Goal: Task Accomplishment & Management: Use online tool/utility

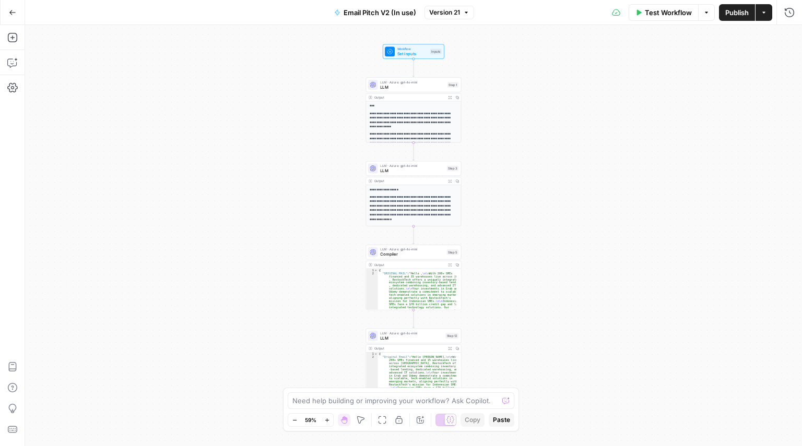
click at [11, 9] on icon "button" at bounding box center [12, 12] width 7 height 7
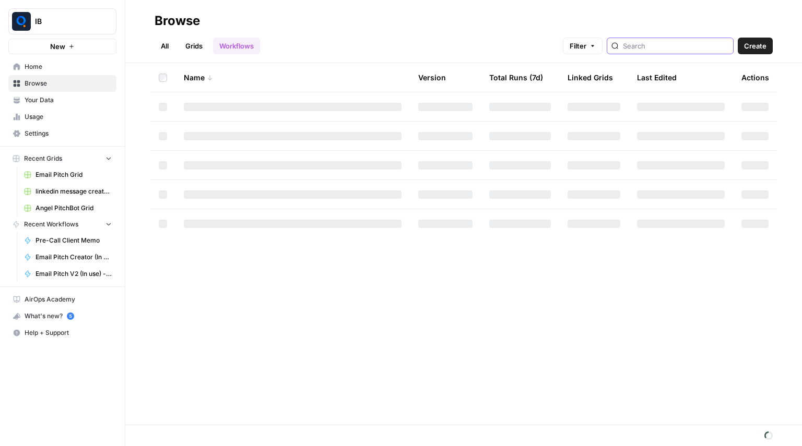
click at [654, 45] on input "search" at bounding box center [676, 46] width 106 height 10
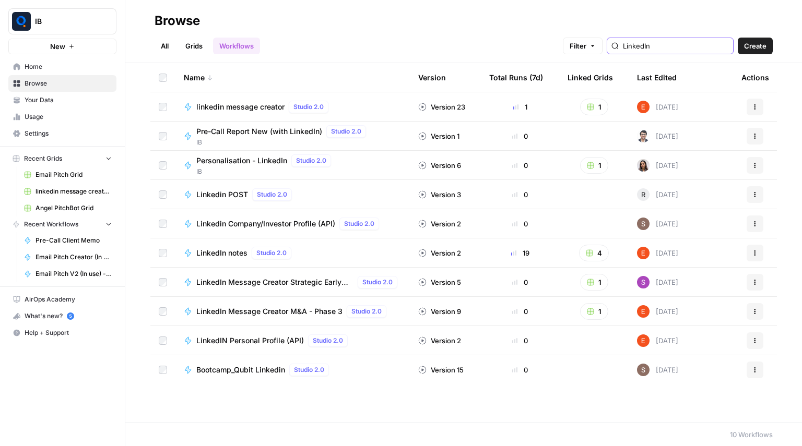
type input "LinkedIn"
click at [257, 102] on span "linkedin message creator" at bounding box center [240, 107] width 88 height 10
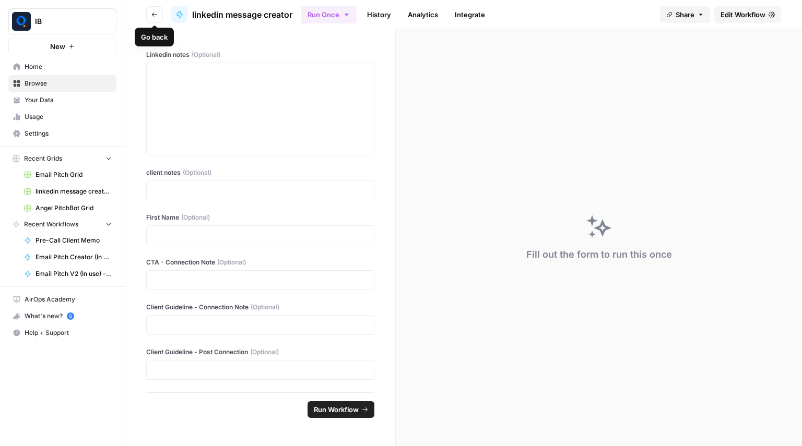
click at [156, 17] on icon "button" at bounding box center [154, 14] width 6 height 6
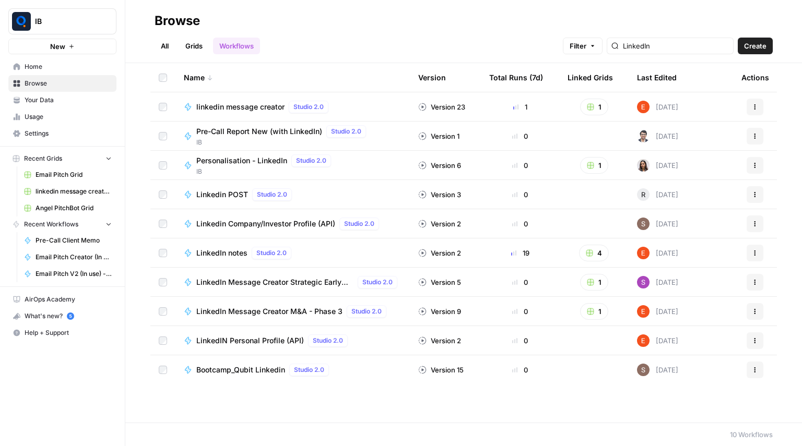
click at [192, 50] on link "Grids" at bounding box center [194, 46] width 30 height 17
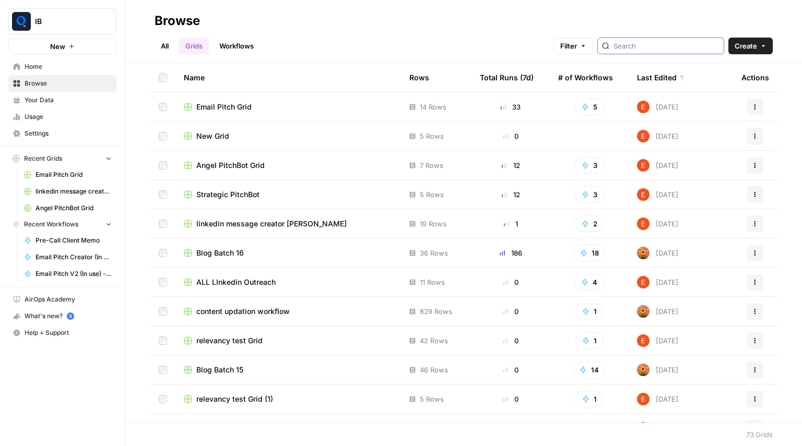
click at [659, 50] on input "search" at bounding box center [666, 46] width 106 height 10
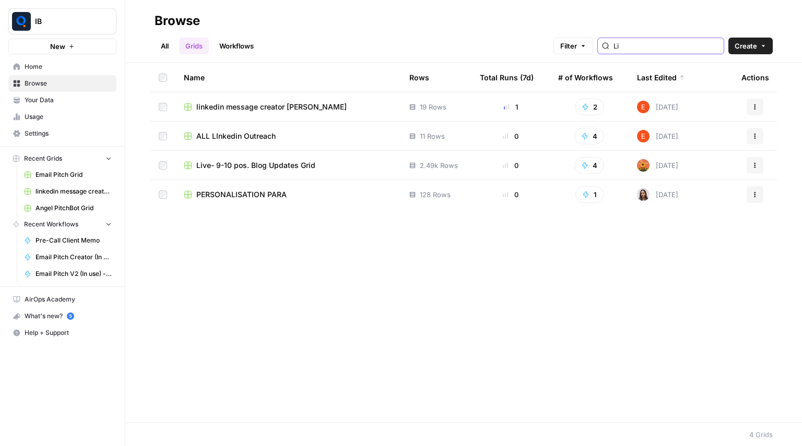
type input "Li"
click at [292, 109] on span "linkedin message creator [PERSON_NAME]" at bounding box center [271, 107] width 150 height 10
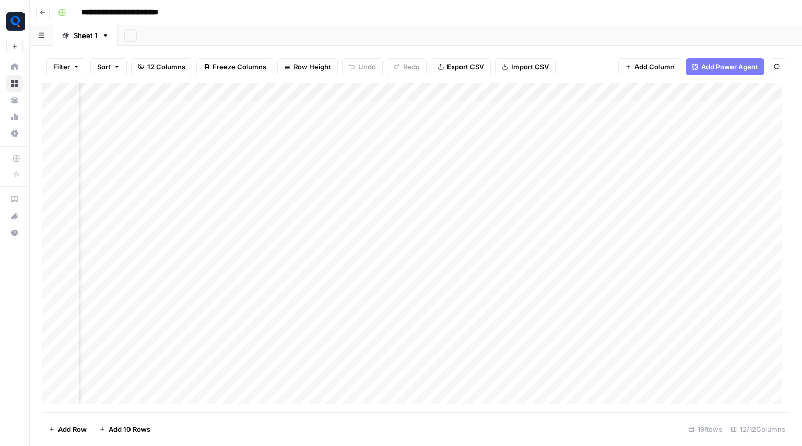
scroll to position [0, 636]
click at [495, 93] on div "Add Column" at bounding box center [415, 248] width 747 height 329
click at [375, 225] on div "Add Column" at bounding box center [415, 248] width 747 height 329
click at [123, 395] on div "Add Column" at bounding box center [415, 248] width 747 height 329
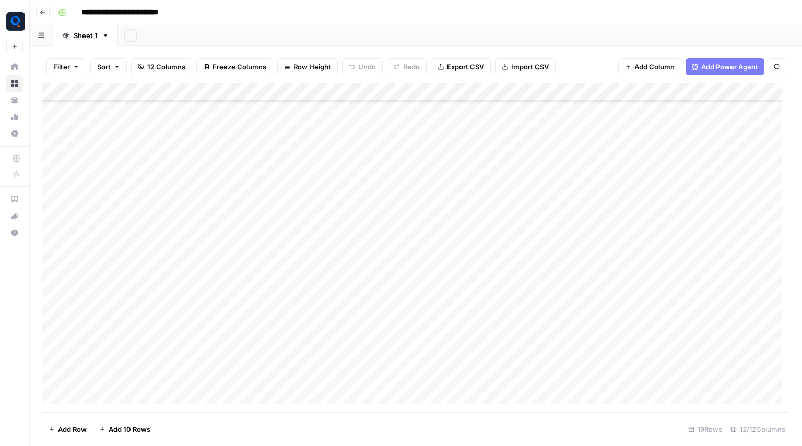
scroll to position [68, 0]
click at [125, 395] on div "Add Column" at bounding box center [415, 248] width 747 height 329
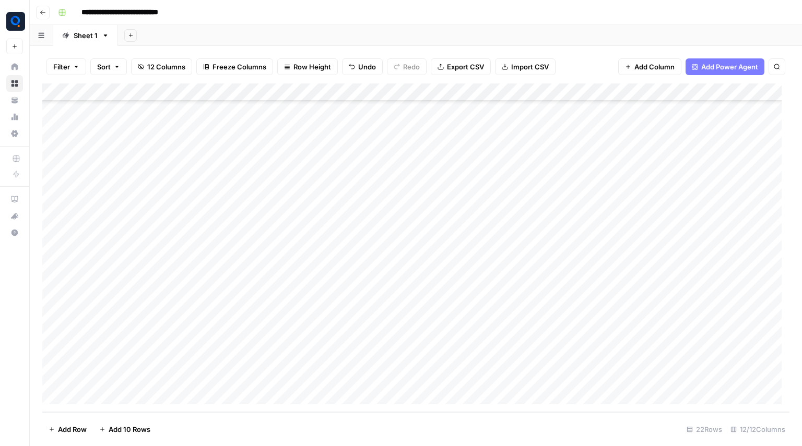
click at [125, 395] on div "Add Column" at bounding box center [415, 248] width 747 height 329
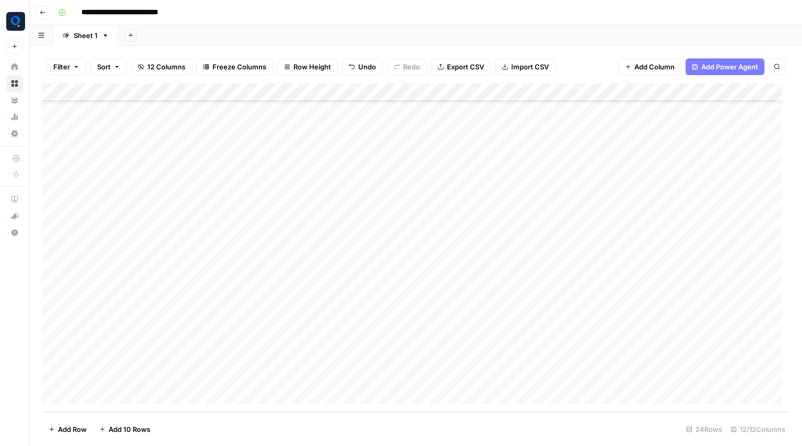
click at [125, 395] on div "Add Column" at bounding box center [415, 248] width 747 height 329
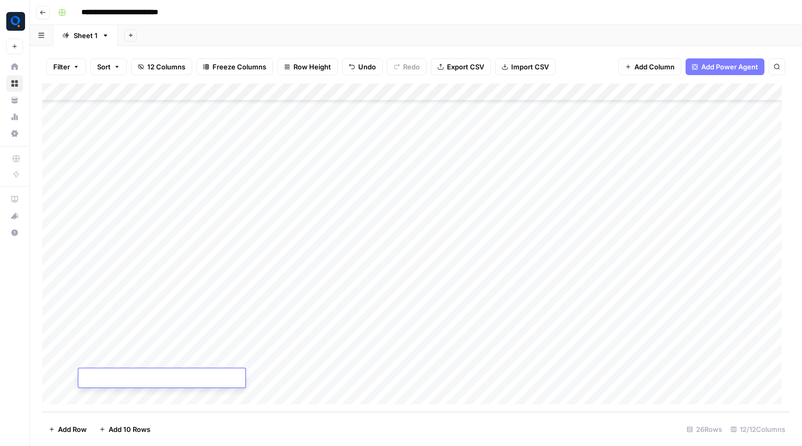
click at [125, 395] on div "Add Column" at bounding box center [415, 248] width 747 height 329
drag, startPoint x: 221, startPoint y: 259, endPoint x: 339, endPoint y: 357, distance: 153.0
click at [339, 357] on div "Add Column" at bounding box center [415, 248] width 747 height 329
click at [322, 333] on div "Add Column" at bounding box center [415, 248] width 747 height 329
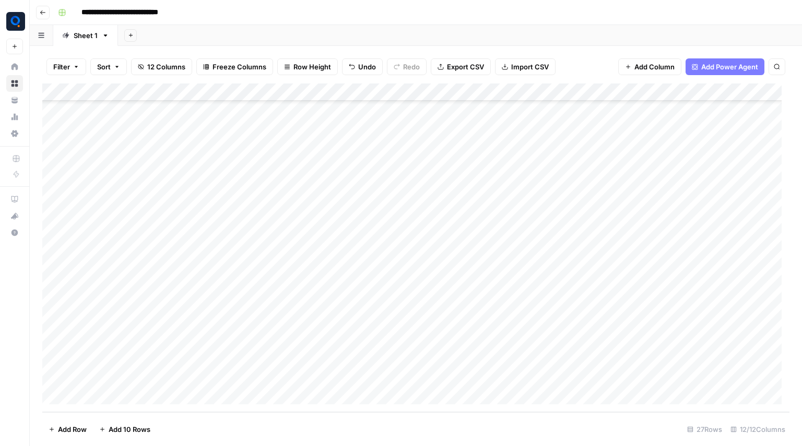
drag, startPoint x: 221, startPoint y: 251, endPoint x: 336, endPoint y: 326, distance: 137.4
click at [336, 326] on div "Add Column" at bounding box center [415, 248] width 747 height 329
click at [389, 253] on div "Add Column" at bounding box center [415, 248] width 747 height 329
drag, startPoint x: 470, startPoint y: 253, endPoint x: 478, endPoint y: 329, distance: 76.1
click at [478, 329] on div "Add Column" at bounding box center [415, 248] width 747 height 329
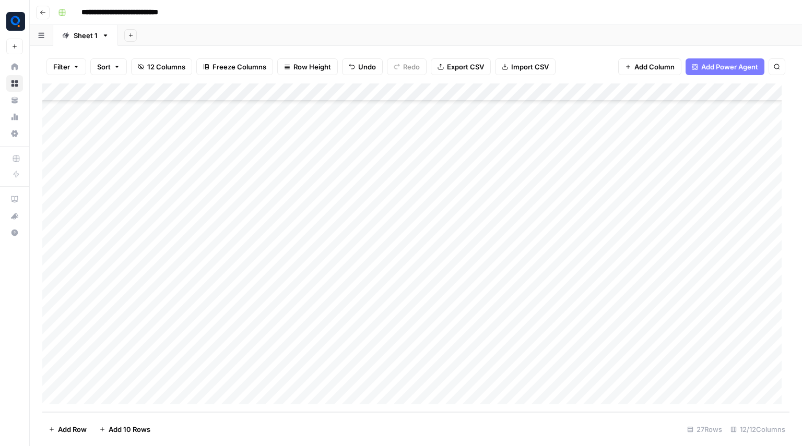
drag, startPoint x: 222, startPoint y: 254, endPoint x: 230, endPoint y: 325, distance: 71.9
click at [230, 325] on div "Add Column" at bounding box center [415, 248] width 747 height 329
drag, startPoint x: 456, startPoint y: 254, endPoint x: 450, endPoint y: 318, distance: 63.9
click at [450, 318] on div "Add Column" at bounding box center [415, 248] width 747 height 329
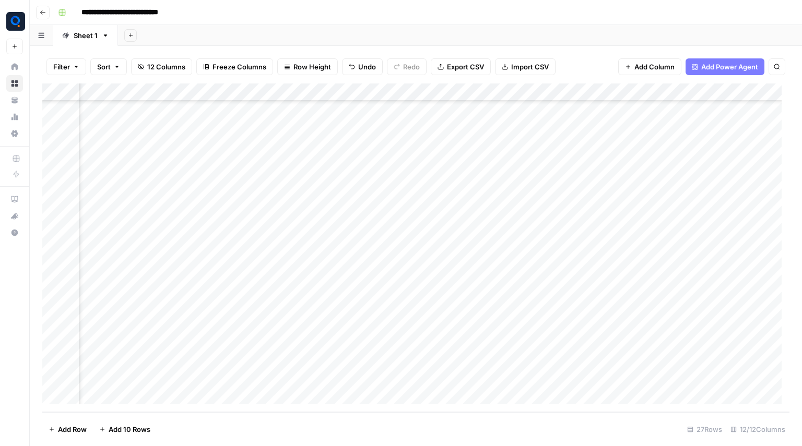
click at [696, 256] on div "Add Column" at bounding box center [415, 248] width 747 height 329
click at [700, 275] on div "Add Column" at bounding box center [415, 248] width 747 height 329
click at [702, 290] on div "Add Column" at bounding box center [415, 248] width 747 height 329
click at [702, 259] on div "Add Column" at bounding box center [415, 248] width 747 height 329
click at [708, 308] on div "Add Column" at bounding box center [415, 248] width 747 height 329
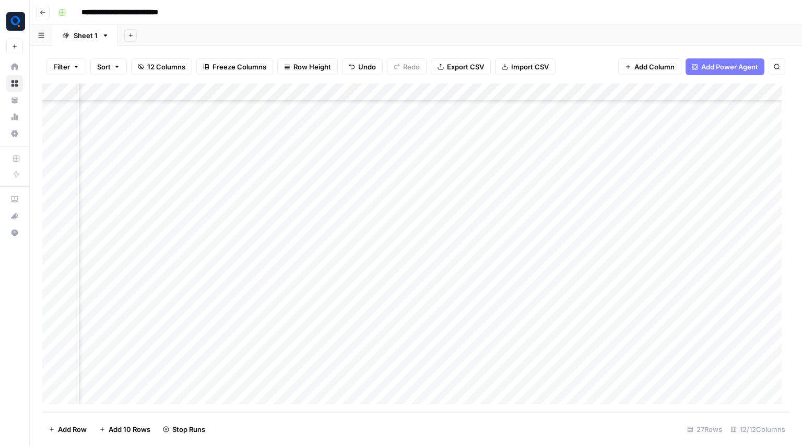
click at [708, 324] on div "Add Column" at bounding box center [415, 248] width 747 height 329
click at [553, 88] on div "Add Column" at bounding box center [415, 248] width 747 height 329
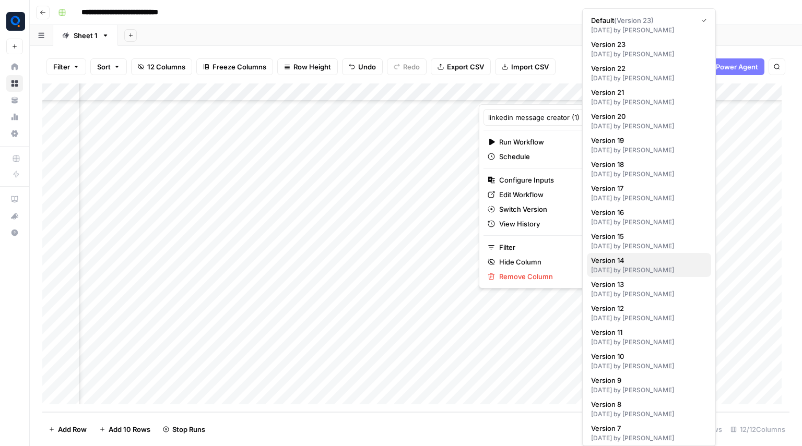
click at [622, 265] on span "Version 14" at bounding box center [647, 260] width 112 height 10
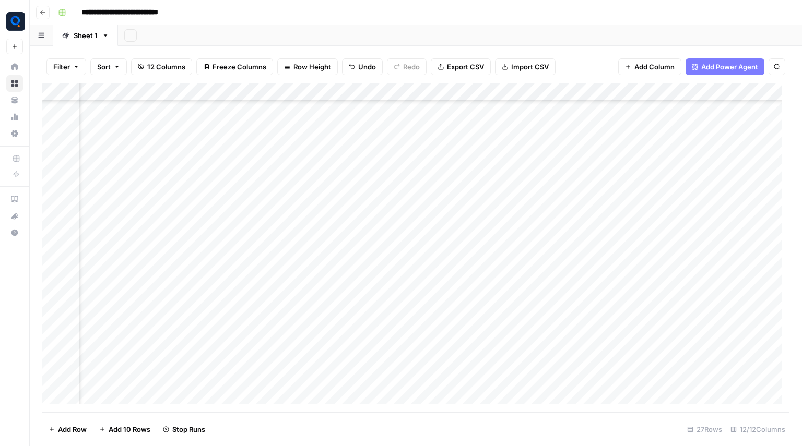
click at [551, 91] on div "Add Column" at bounding box center [415, 248] width 747 height 329
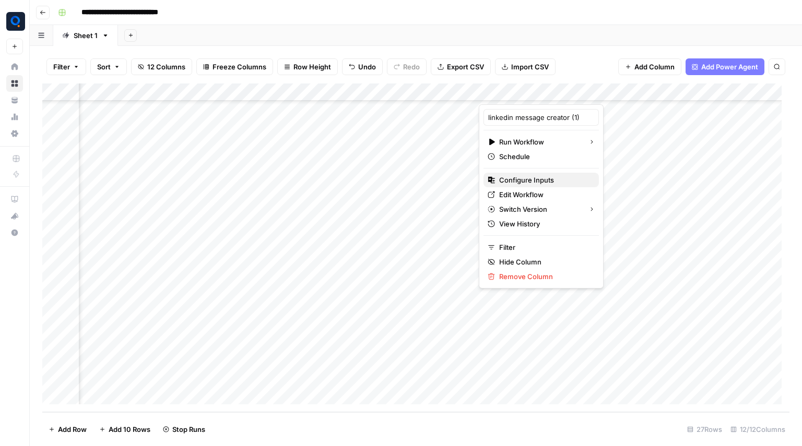
click at [547, 185] on button "Configure Inputs" at bounding box center [540, 180] width 115 height 15
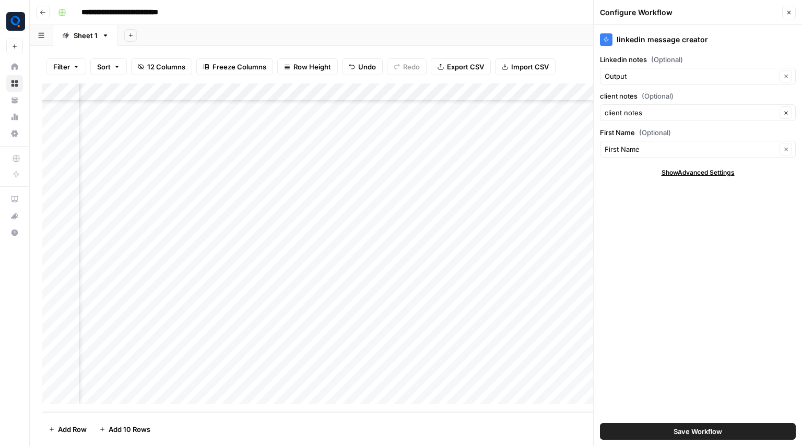
click at [680, 424] on button "Save Workflow" at bounding box center [698, 431] width 196 height 17
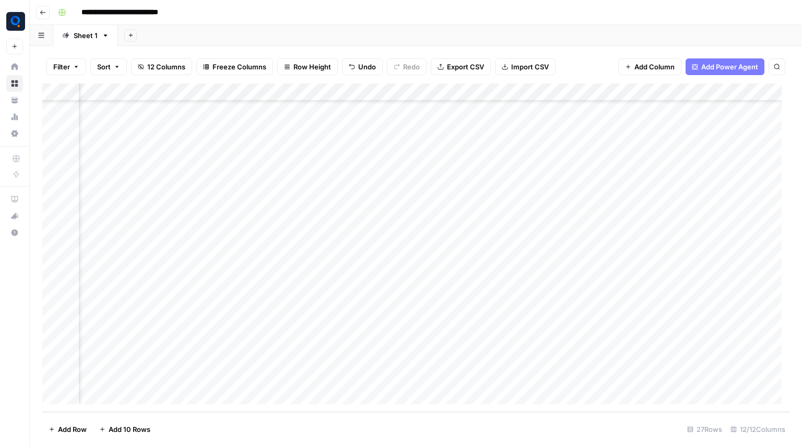
click at [558, 252] on div "Add Column" at bounding box center [415, 248] width 747 height 329
click at [590, 252] on div "Add Column" at bounding box center [415, 248] width 747 height 329
click at [622, 234] on div "Add Column" at bounding box center [415, 248] width 747 height 329
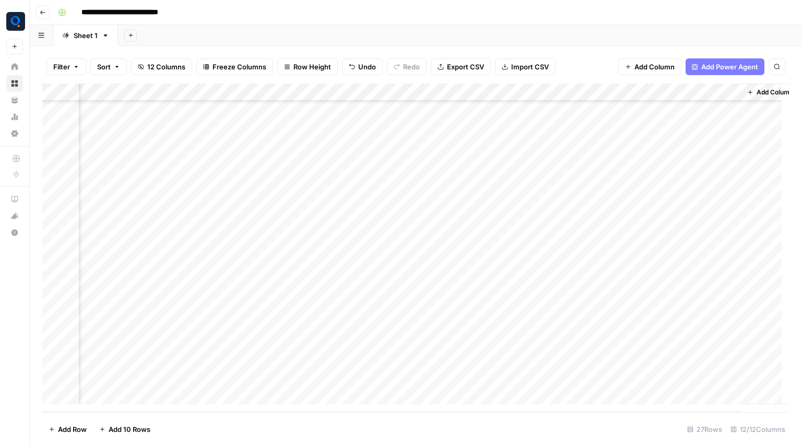
click at [675, 262] on div "Add Column" at bounding box center [415, 248] width 747 height 329
click at [586, 293] on div "Add Column" at bounding box center [415, 248] width 747 height 329
click at [432, 271] on div "Add Column" at bounding box center [415, 248] width 747 height 329
click at [424, 287] on div "Add Column" at bounding box center [415, 248] width 747 height 329
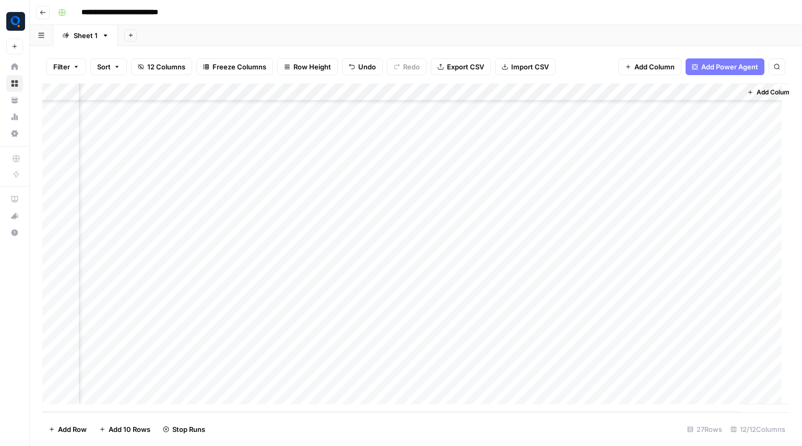
click at [419, 316] on div "Add Column" at bounding box center [415, 248] width 747 height 329
click at [410, 324] on div "Add Column" at bounding box center [415, 248] width 747 height 329
drag, startPoint x: 579, startPoint y: 251, endPoint x: 659, endPoint y: 320, distance: 105.4
click at [659, 320] on div "Add Column" at bounding box center [415, 248] width 747 height 329
